Goal: Information Seeking & Learning: Learn about a topic

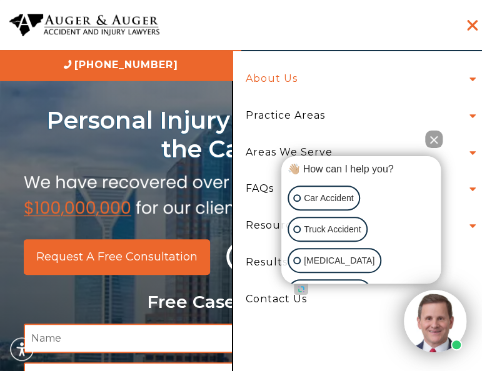
click at [301, 77] on link "About Us" at bounding box center [271, 79] width 71 height 37
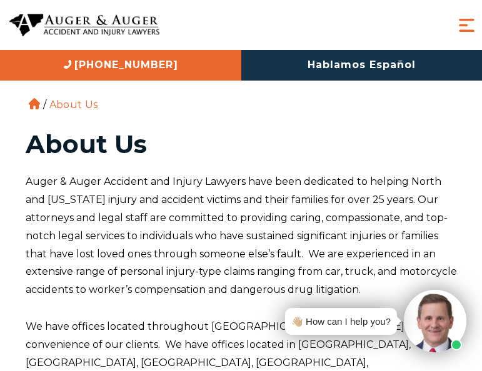
scroll to position [500, 0]
